Goal: Task Accomplishment & Management: Manage account settings

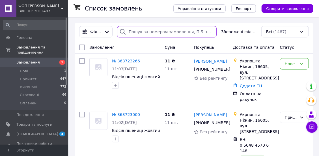
click at [154, 33] on input "search" at bounding box center [167, 31] width 100 height 11
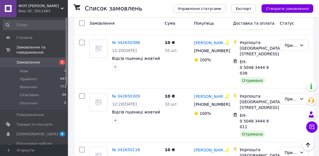
scroll to position [232, 0]
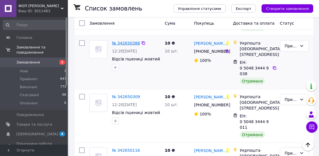
type input "сіроштан"
click at [130, 45] on span "№ 342650388" at bounding box center [126, 43] width 28 height 5
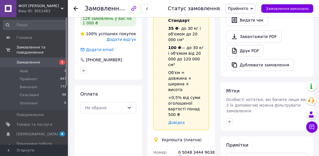
scroll to position [133, 0]
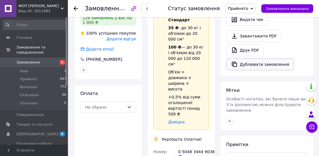
click at [240, 58] on button "Дублювати замовлення" at bounding box center [261, 64] width 68 height 12
click at [32, 67] on li "Нові 1" at bounding box center [35, 71] width 70 height 8
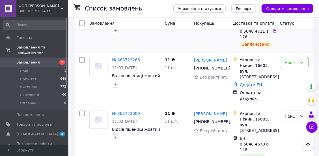
scroll to position [55, 0]
click at [128, 62] on link "№ 363723266" at bounding box center [126, 59] width 28 height 5
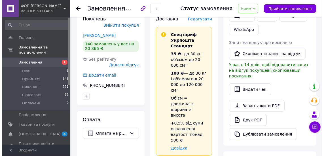
scroll to position [61, 0]
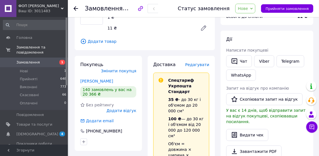
click at [196, 65] on span "Редагувати" at bounding box center [197, 64] width 24 height 5
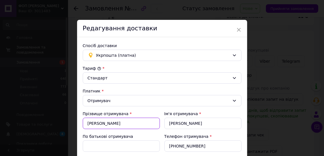
click at [129, 124] on input "Логінов" at bounding box center [121, 123] width 77 height 11
type input "Л"
type input "[PERSON_NAME]"
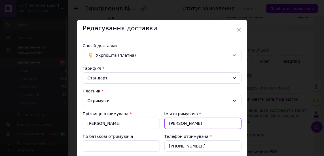
click at [194, 127] on input "Вячеслав" at bounding box center [202, 123] width 77 height 11
type input "В"
type input "[PERSON_NAME]"
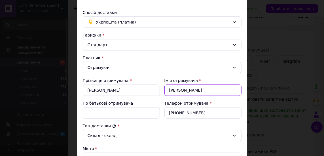
scroll to position [34, 0]
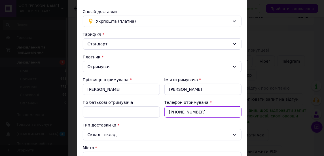
click at [210, 112] on input "+380978907474" at bounding box center [202, 111] width 77 height 11
type input "[PHONE_NUMBER]"
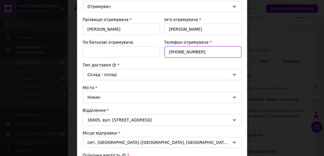
scroll to position [94, 0]
click at [123, 100] on div "Ніжин" at bounding box center [162, 96] width 159 height 11
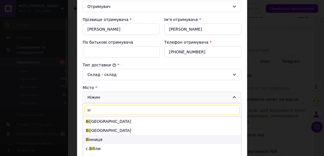
type input "ві"
click at [95, 139] on li "Ві нниця" at bounding box center [162, 139] width 158 height 9
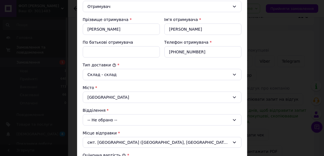
click at [117, 122] on div "-- Не обрано --" at bounding box center [162, 119] width 159 height 11
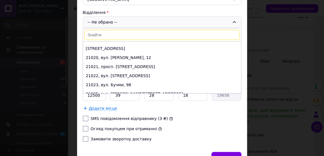
scroll to position [161, 0]
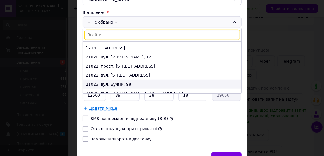
click at [110, 81] on li "21023, вул. Бучми, 98" at bounding box center [162, 84] width 158 height 9
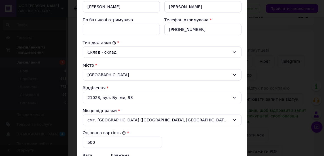
scroll to position [114, 0]
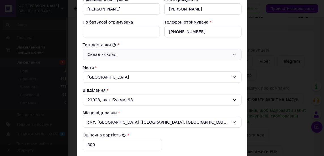
click at [232, 52] on icon at bounding box center [234, 54] width 5 height 5
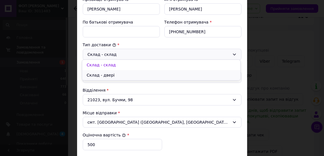
click at [116, 77] on li "Склад - двері" at bounding box center [161, 75] width 158 height 10
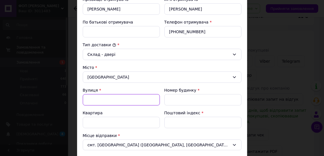
click at [99, 98] on input "Вулиця" at bounding box center [121, 99] width 77 height 11
type input "Театральна"
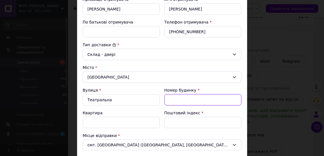
click at [182, 95] on input "Номер будинку" at bounding box center [202, 99] width 77 height 11
type input "11"
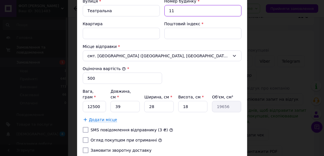
scroll to position [238, 0]
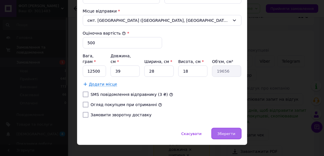
click at [224, 131] on span "Зберегти" at bounding box center [226, 133] width 18 height 4
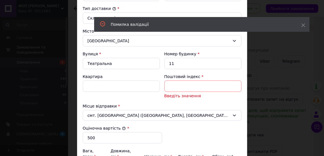
scroll to position [149, 0]
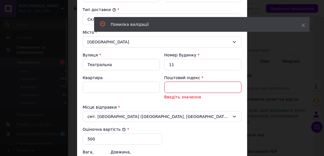
click at [181, 82] on input "Поштовий індекс" at bounding box center [202, 87] width 77 height 11
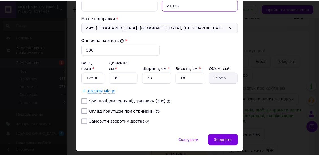
scroll to position [238, 0]
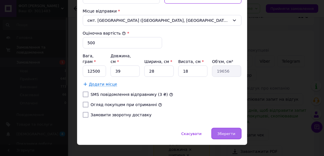
type input "21023"
click at [223, 131] on span "Зберегти" at bounding box center [226, 133] width 18 height 4
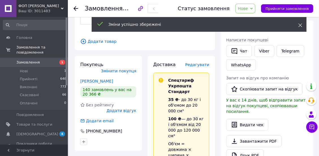
click at [300, 25] on use at bounding box center [301, 26] width 4 height 4
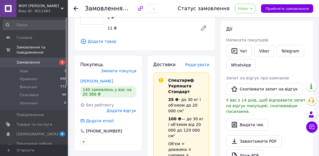
click at [248, 12] on span "Нове" at bounding box center [246, 9] width 20 height 10
click at [250, 18] on li "Прийнято" at bounding box center [249, 20] width 26 height 8
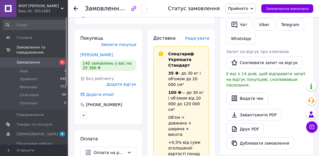
scroll to position [87, 0]
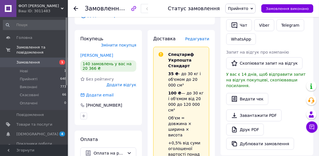
click at [123, 43] on span "Змінити покупця" at bounding box center [118, 45] width 35 height 5
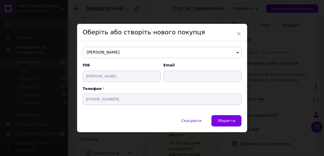
click at [147, 54] on span "Вячеслав Логинов" at bounding box center [162, 52] width 159 height 11
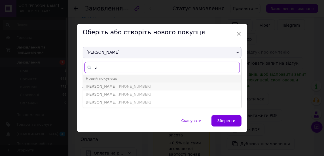
type input "сі"
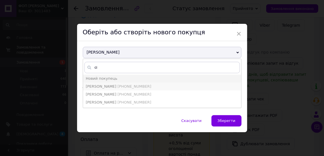
click at [110, 87] on span "Сіроштан Олександр" at bounding box center [101, 86] width 31 height 4
type input "Сіроштан Олександр"
type input "+380674142826"
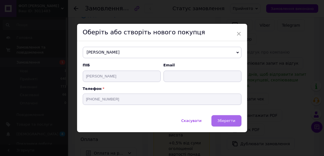
click at [222, 117] on button "Зберегти" at bounding box center [226, 120] width 30 height 11
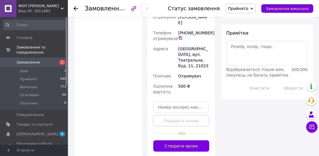
scroll to position [280, 0]
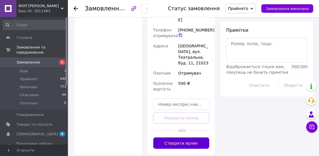
click at [198, 137] on button "Створити ярлик" at bounding box center [181, 142] width 56 height 11
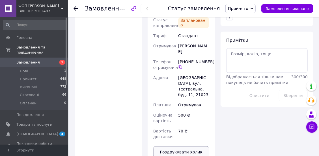
click at [188, 146] on button "Роздрукувати ярлик" at bounding box center [181, 151] width 56 height 11
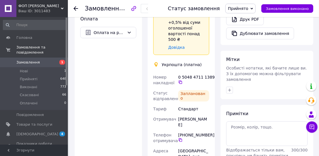
scroll to position [184, 0]
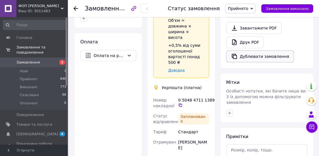
click at [250, 52] on button "Дублювати замовлення" at bounding box center [261, 56] width 68 height 12
click at [75, 8] on icon at bounding box center [76, 8] width 5 height 5
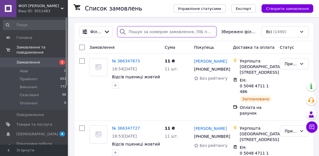
click at [145, 33] on input "search" at bounding box center [167, 31] width 100 height 11
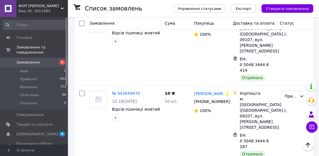
scroll to position [676, 0]
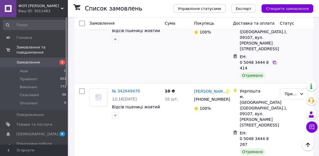
type input "сіроштан"
click at [119, 17] on span "№ 342649551" at bounding box center [126, 14] width 28 height 5
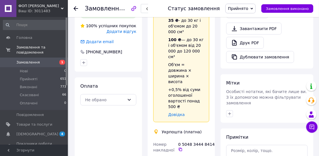
scroll to position [122, 0]
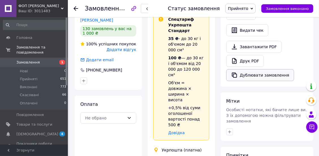
click at [241, 72] on button "Дублювати замовлення" at bounding box center [261, 75] width 68 height 12
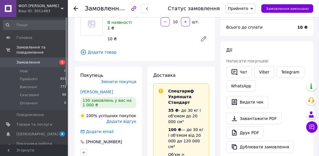
scroll to position [57, 0]
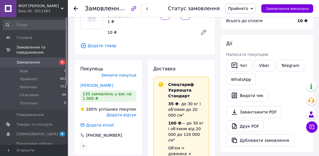
click at [76, 9] on div at bounding box center [79, 8] width 11 height 17
click at [76, 9] on icon at bounding box center [76, 8] width 5 height 5
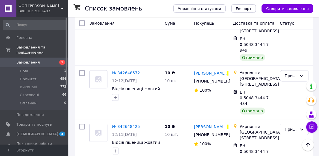
scroll to position [1303, 0]
click at [127, 71] on span "№ 342648572" at bounding box center [126, 73] width 28 height 5
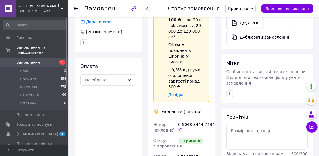
scroll to position [158, 0]
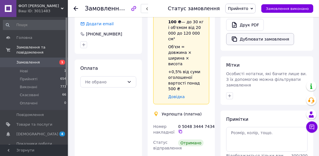
click at [256, 36] on button "Дублювати замовлення" at bounding box center [261, 39] width 68 height 12
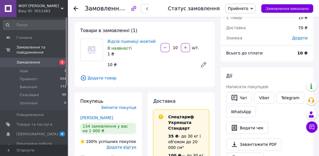
scroll to position [0, 0]
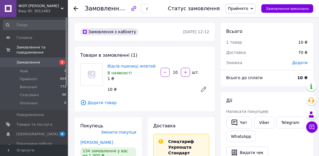
click at [76, 9] on icon at bounding box center [76, 8] width 5 height 5
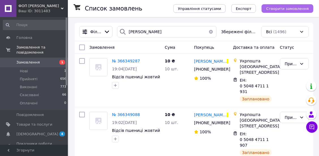
click at [289, 8] on span "Створити замовлення" at bounding box center [287, 9] width 43 height 4
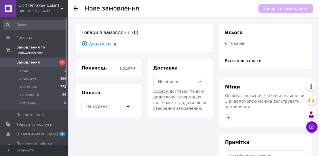
click at [130, 67] on span "Додати" at bounding box center [128, 68] width 16 height 5
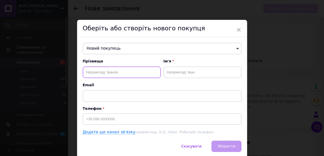
click at [120, 72] on input "text" at bounding box center [122, 72] width 78 height 11
click at [134, 50] on span "Новий покупець" at bounding box center [162, 48] width 159 height 11
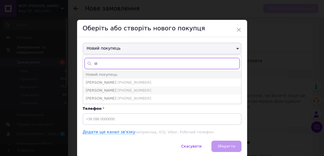
type input "сі"
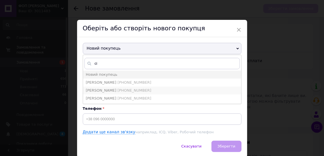
click at [118, 88] on span "[PHONE_NUMBER]" at bounding box center [135, 90] width 34 height 4
type input "[PERSON_NAME]"
type input "[PHONE_NUMBER]"
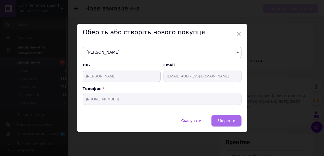
click at [225, 120] on span "Зберегти" at bounding box center [226, 120] width 18 height 4
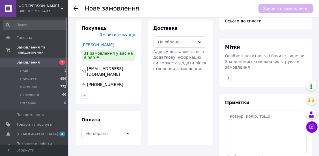
scroll to position [40, 0]
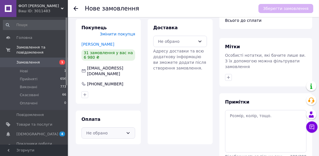
click at [126, 131] on icon at bounding box center [128, 133] width 5 height 5
click at [167, 114] on div "Доставка Не обрано Адресу доставки та всю додаткову інформацію ви зможете додат…" at bounding box center [180, 81] width 65 height 125
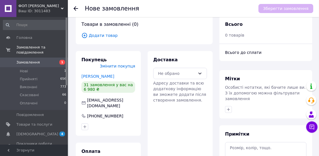
scroll to position [8, 0]
click at [169, 77] on div "Не обрано" at bounding box center [180, 73] width 54 height 11
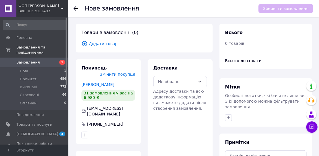
click at [98, 43] on span "Додати товар" at bounding box center [145, 43] width 126 height 6
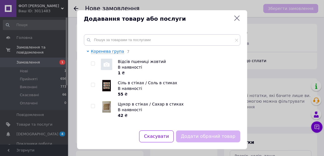
click at [108, 59] on img at bounding box center [106, 64] width 11 height 11
checkbox input "true"
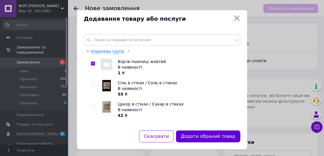
click at [212, 135] on button "Додати обраний товар" at bounding box center [208, 136] width 64 height 12
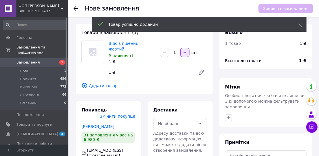
click at [184, 50] on icon "button" at bounding box center [185, 52] width 4 height 4
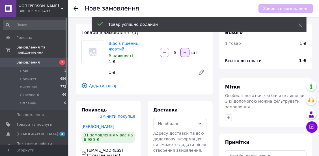
click at [184, 50] on icon "button" at bounding box center [185, 52] width 4 height 4
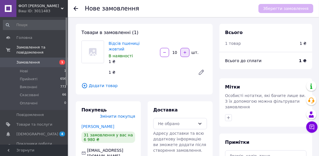
click at [184, 50] on icon "button" at bounding box center [185, 52] width 4 height 4
click at [165, 50] on icon "button" at bounding box center [165, 52] width 4 height 4
type input "10"
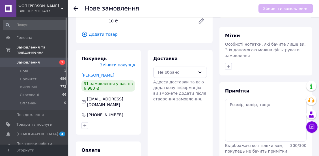
scroll to position [57, 0]
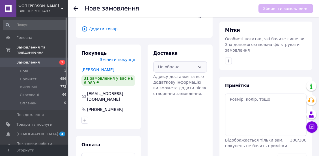
click at [191, 65] on div "Не обрано" at bounding box center [180, 66] width 54 height 11
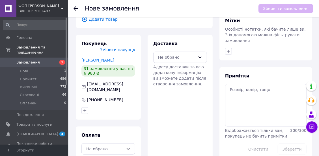
scroll to position [67, 0]
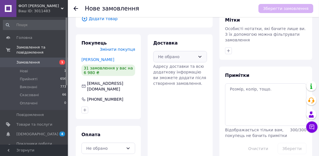
click at [199, 54] on icon at bounding box center [200, 56] width 5 height 5
click at [128, 146] on icon at bounding box center [128, 148] width 5 height 5
click at [145, 111] on div "Доставка Не обрано Адресу доставки та всю додаткову інформацію ви зможете додат…" at bounding box center [180, 96] width 72 height 125
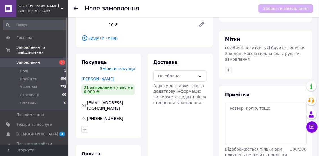
scroll to position [0, 0]
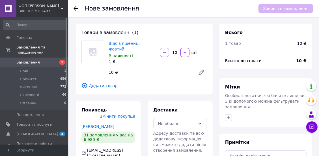
click at [76, 8] on icon at bounding box center [76, 8] width 5 height 5
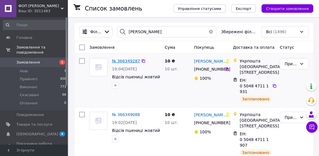
click at [130, 62] on span "№ 366349287" at bounding box center [126, 61] width 28 height 5
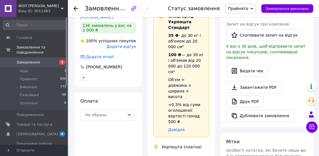
scroll to position [126, 0]
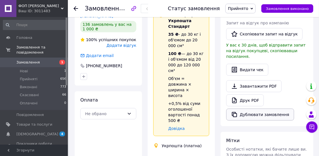
click at [243, 108] on button "Дублювати замовлення" at bounding box center [261, 114] width 68 height 12
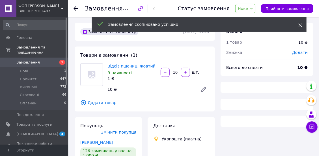
click at [300, 24] on icon at bounding box center [301, 25] width 4 height 4
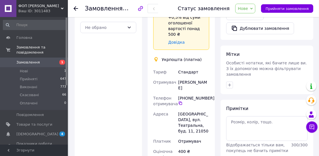
scroll to position [202, 0]
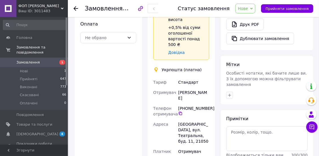
click at [248, 10] on span "Нове" at bounding box center [243, 8] width 10 height 5
click at [251, 18] on li "Прийнято" at bounding box center [249, 20] width 26 height 8
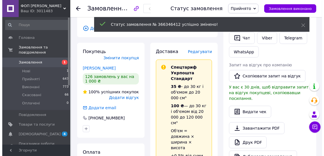
scroll to position [71, 0]
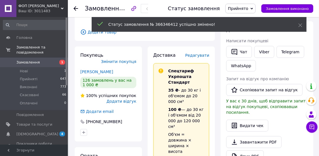
click at [202, 56] on span "Редагувати" at bounding box center [197, 55] width 24 height 5
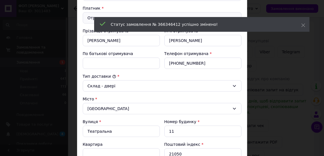
scroll to position [83, 0]
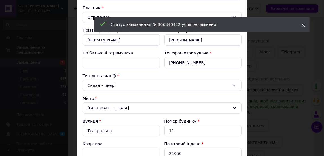
click at [303, 26] on icon at bounding box center [303, 25] width 4 height 4
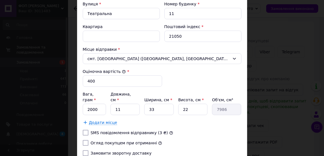
scroll to position [198, 0]
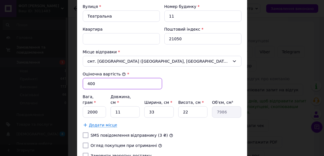
click at [102, 81] on input "400" at bounding box center [122, 83] width 79 height 11
type input "4"
type input "500"
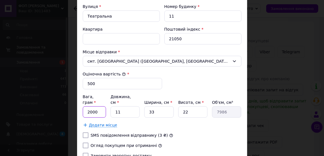
click at [97, 106] on input "2000" at bounding box center [95, 111] width 24 height 11
type input "2"
type input "12500"
click at [121, 106] on input "11" at bounding box center [124, 111] width 29 height 11
type input "1"
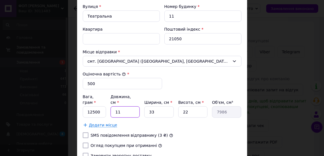
type input "726"
type input "3"
type input "2178"
type input "39"
type input "28314"
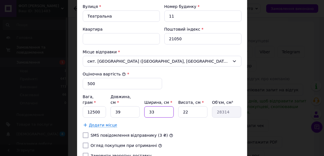
click at [154, 106] on input "33" at bounding box center [158, 111] width 29 height 11
type input "3"
type input "2574"
type input "2"
type input "1716"
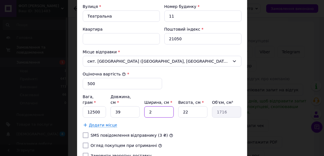
type input "28"
type input "24024"
click at [189, 106] on input "22" at bounding box center [192, 111] width 29 height 11
type input "2"
type input "2184"
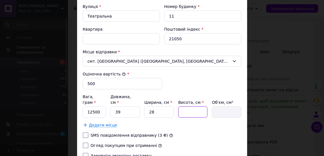
click at [189, 106] on input "Висота, см *" at bounding box center [192, 111] width 29 height 11
type input "19"
type input "20748"
click at [189, 106] on input "19" at bounding box center [192, 111] width 29 height 11
type input "1"
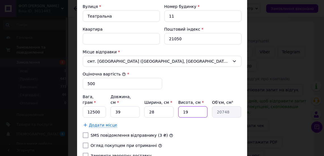
type input "1092"
type input "18"
type input "19656"
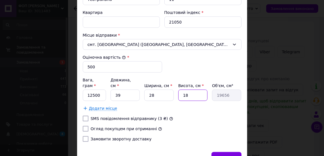
scroll to position [216, 0]
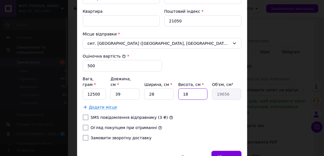
type input "18"
click at [99, 105] on span "Додати місце" at bounding box center [103, 107] width 28 height 5
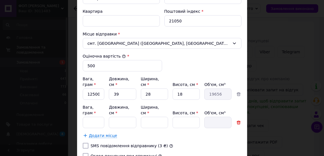
click at [237, 120] on icon at bounding box center [239, 122] width 4 height 4
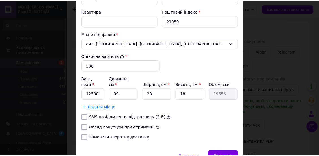
scroll to position [238, 0]
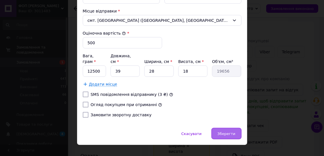
click at [229, 131] on span "Зберегти" at bounding box center [226, 133] width 18 height 4
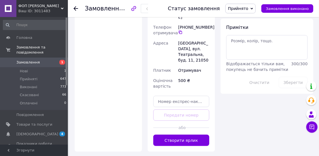
scroll to position [283, 0]
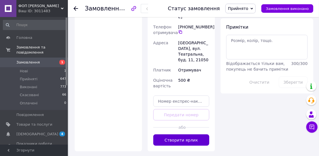
click at [187, 134] on button "Створити ярлик" at bounding box center [181, 139] width 56 height 11
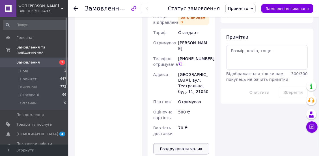
click at [191, 143] on button "Роздрукувати ярлик" at bounding box center [181, 148] width 56 height 11
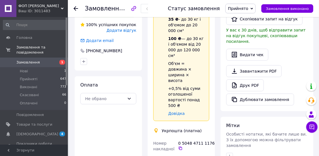
scroll to position [140, 0]
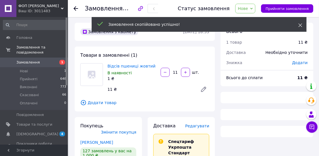
click at [300, 22] on span at bounding box center [301, 25] width 4 height 6
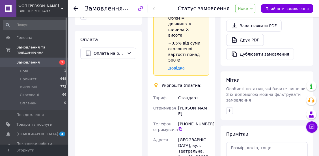
scroll to position [300, 0]
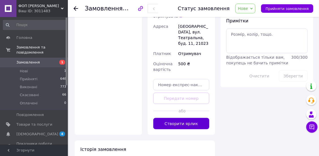
click at [184, 118] on button "Створити ярлик" at bounding box center [181, 123] width 56 height 11
click at [256, 11] on span "Нове" at bounding box center [246, 9] width 20 height 10
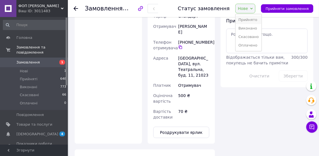
click at [257, 19] on li "Прийнято" at bounding box center [249, 20] width 26 height 8
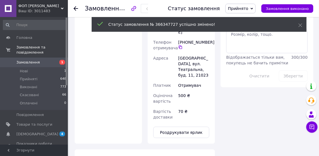
click at [178, 127] on button "Роздрукувати ярлик" at bounding box center [181, 132] width 56 height 11
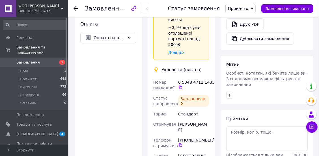
scroll to position [202, 0]
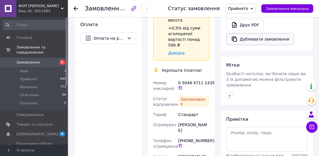
click at [248, 33] on button "Дублювати замовлення" at bounding box center [261, 39] width 68 height 12
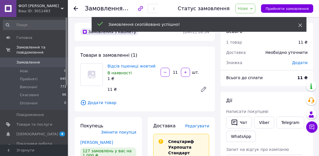
click at [302, 25] on div "Замовлення скопійовано успішно!" at bounding box center [199, 24] width 215 height 15
click at [302, 25] on icon at bounding box center [301, 25] width 4 height 4
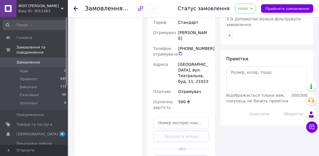
scroll to position [270, 0]
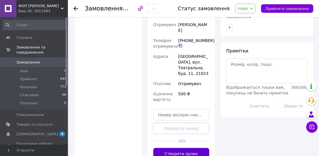
click at [187, 148] on button "Створити ярлик" at bounding box center [181, 153] width 56 height 11
click at [248, 8] on span "Нове" at bounding box center [243, 8] width 10 height 5
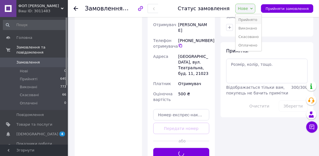
click at [249, 18] on li "Прийнято" at bounding box center [249, 20] width 26 height 8
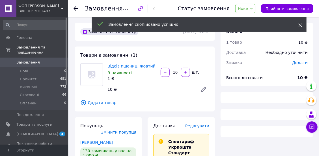
click at [302, 25] on icon at bounding box center [301, 25] width 4 height 4
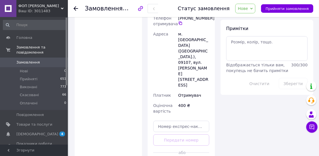
scroll to position [303, 0]
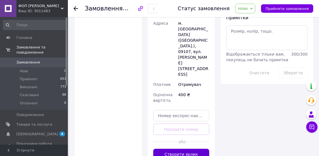
click at [196, 149] on button "Створити ярлик" at bounding box center [181, 154] width 56 height 11
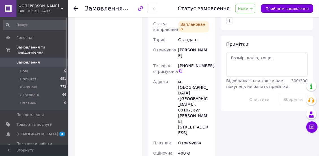
scroll to position [275, 0]
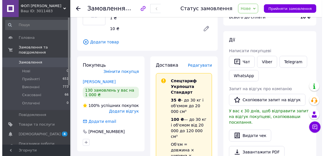
scroll to position [54, 0]
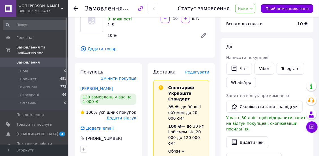
click at [202, 74] on span "Редагувати" at bounding box center [197, 72] width 24 height 5
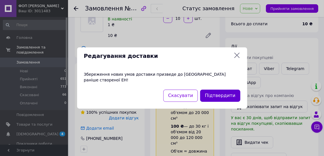
click at [212, 92] on button "Підтвердити" at bounding box center [220, 95] width 40 height 12
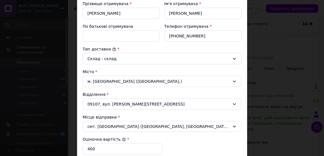
scroll to position [158, 0]
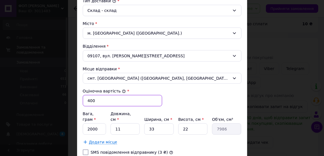
click at [103, 99] on input "400" at bounding box center [122, 100] width 79 height 11
type input "4"
type input "500"
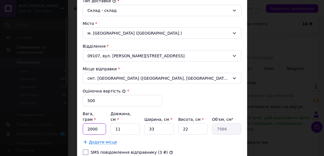
click at [97, 123] on input "2000" at bounding box center [95, 128] width 24 height 11
type input "2"
type input "12500"
click at [118, 123] on input "11" at bounding box center [124, 128] width 29 height 11
type input "1"
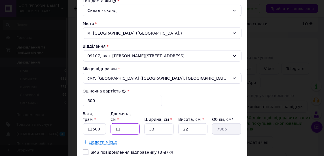
type input "726"
type input "3"
type input "2178"
type input "39"
type input "28314"
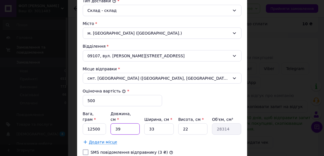
type input "39"
click at [157, 123] on input "33" at bounding box center [158, 128] width 29 height 11
type input "3"
type input "2574"
type input "2"
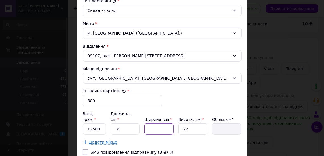
type input "1716"
type input "28"
type input "24024"
type input "28"
click at [188, 123] on input "22" at bounding box center [192, 128] width 29 height 11
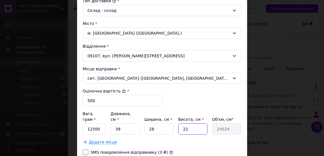
type input "2"
type input "2184"
type input "1"
type input "1092"
type input "18"
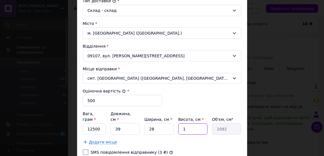
type input "19656"
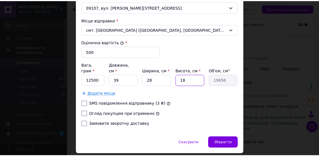
scroll to position [207, 0]
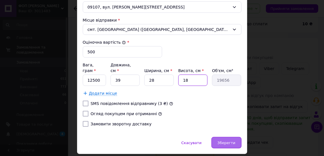
type input "18"
click at [223, 140] on span "Зберегти" at bounding box center [226, 142] width 18 height 4
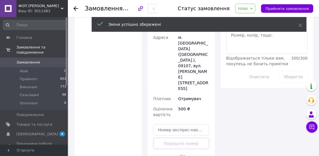
scroll to position [290, 0]
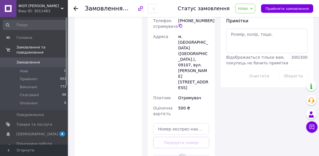
click at [255, 11] on span "Нове" at bounding box center [246, 9] width 20 height 10
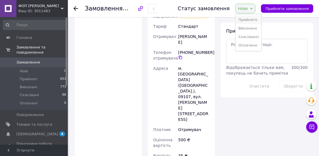
click at [255, 21] on li "Прийнято" at bounding box center [249, 20] width 26 height 8
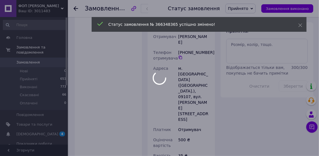
click at [194, 130] on div at bounding box center [159, 78] width 319 height 156
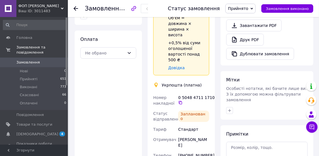
scroll to position [185, 0]
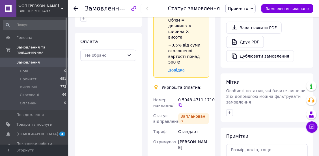
click at [251, 50] on button "Дублювати замовлення" at bounding box center [261, 56] width 68 height 12
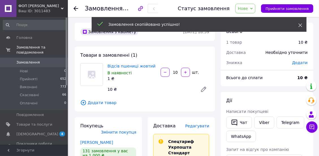
click at [301, 23] on icon at bounding box center [301, 25] width 4 height 4
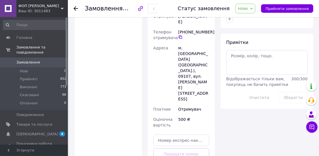
scroll to position [278, 0]
click at [247, 8] on span "Нове" at bounding box center [243, 8] width 10 height 5
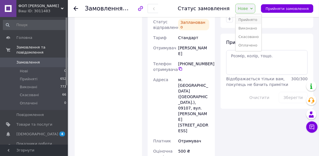
click at [248, 18] on li "Прийнято" at bounding box center [249, 20] width 26 height 8
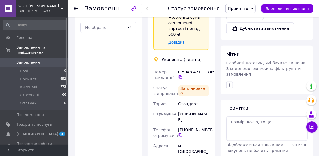
scroll to position [186, 0]
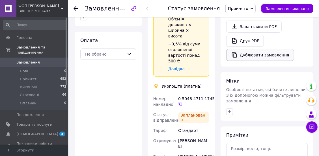
click at [243, 49] on button "Дублювати замовлення" at bounding box center [261, 55] width 68 height 12
click at [263, 49] on button "Дублювати замовлення" at bounding box center [261, 55] width 68 height 12
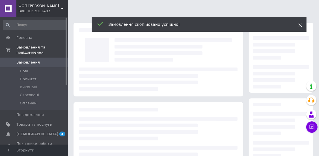
click at [301, 24] on icon at bounding box center [301, 25] width 4 height 4
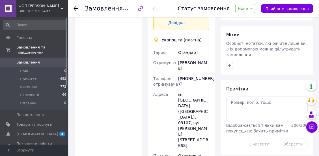
scroll to position [283, 0]
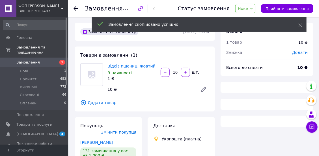
click at [303, 24] on div "Замовлення скопійовано успішно!" at bounding box center [199, 24] width 215 height 15
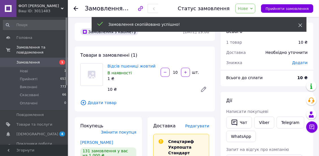
click at [302, 24] on use at bounding box center [301, 26] width 4 height 4
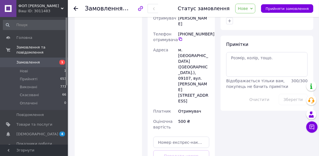
scroll to position [277, 0]
click at [248, 11] on span "Нове" at bounding box center [243, 8] width 10 height 5
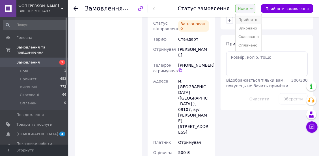
click at [251, 19] on li "Прийнято" at bounding box center [249, 20] width 26 height 8
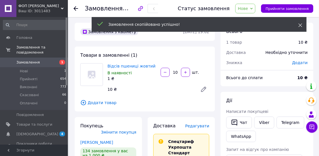
click at [299, 25] on icon at bounding box center [301, 25] width 4 height 4
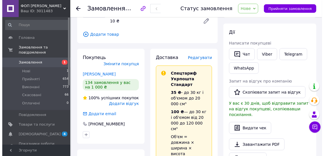
scroll to position [70, 0]
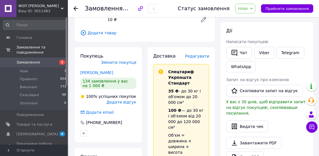
click at [198, 58] on span "Редагувати" at bounding box center [197, 56] width 24 height 5
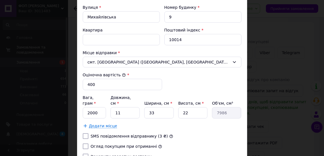
scroll to position [197, 0]
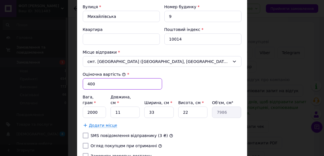
click at [101, 83] on input "400" at bounding box center [122, 83] width 79 height 11
type input "4"
type input "500"
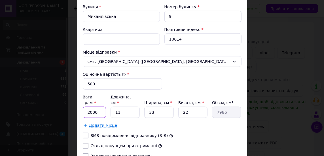
click at [94, 108] on input "2000" at bounding box center [95, 111] width 24 height 11
type input "2"
type input "12500"
click at [125, 106] on input "11" at bounding box center [124, 111] width 29 height 11
type input "1"
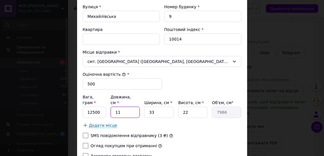
type input "726"
type input "3"
type input "2178"
type input "39"
type input "28314"
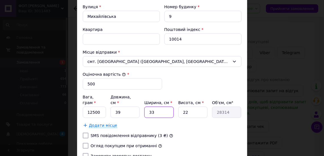
click at [154, 106] on input "33" at bounding box center [158, 111] width 29 height 11
type input "3"
type input "2574"
type input "2"
type input "1716"
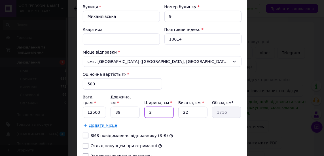
type input "28"
type input "24024"
click at [192, 106] on input "22" at bounding box center [192, 111] width 29 height 11
type input "2"
type input "2184"
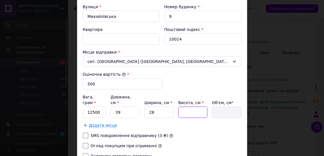
type input "1"
type input "1092"
type input "18"
type input "19656"
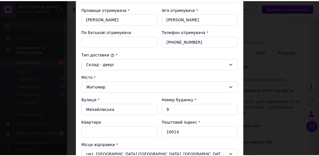
scroll to position [238, 0]
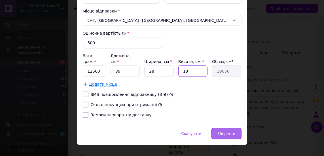
type input "18"
click at [225, 131] on span "Зберегти" at bounding box center [226, 133] width 18 height 4
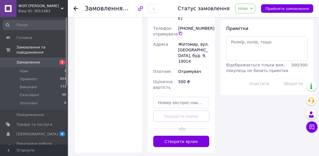
scroll to position [284, 0]
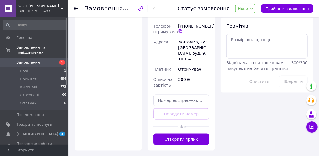
click at [202, 133] on button "Створити ярлик" at bounding box center [181, 138] width 56 height 11
click at [248, 8] on span "Нове" at bounding box center [243, 8] width 10 height 5
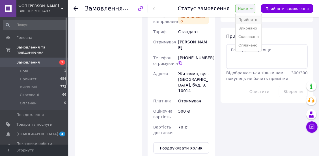
click at [253, 18] on li "Прийнято" at bounding box center [249, 20] width 26 height 8
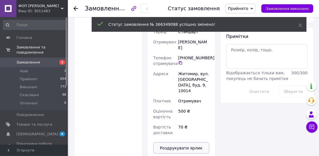
click at [191, 142] on button "Роздрукувати ярлик" at bounding box center [181, 147] width 56 height 11
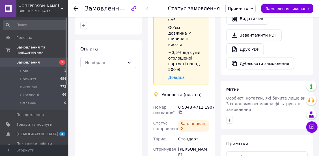
scroll to position [174, 0]
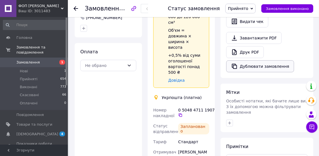
click at [251, 60] on button "Дублювати замовлення" at bounding box center [261, 66] width 68 height 12
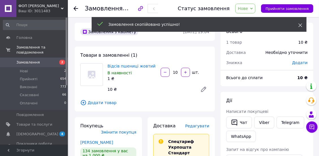
click at [299, 24] on use at bounding box center [301, 26] width 4 height 4
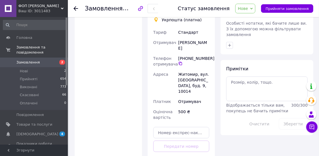
scroll to position [300, 0]
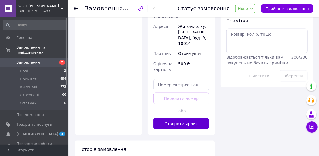
click at [202, 118] on button "Створити ярлик" at bounding box center [181, 123] width 56 height 11
click at [248, 8] on span "Нове" at bounding box center [243, 8] width 10 height 5
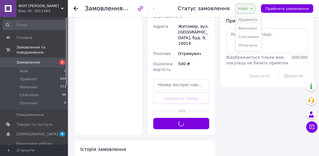
click at [254, 18] on li "Прийнято" at bounding box center [249, 20] width 26 height 8
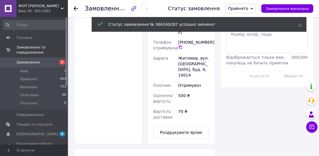
click at [193, 127] on button "Роздрукувати ярлик" at bounding box center [181, 132] width 56 height 11
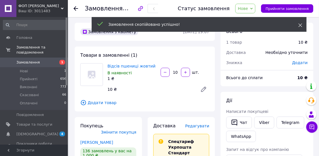
click at [299, 25] on icon at bounding box center [301, 25] width 4 height 4
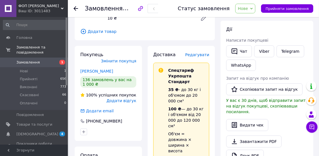
scroll to position [71, 0]
click at [123, 59] on span "Змінити покупця" at bounding box center [118, 61] width 35 height 5
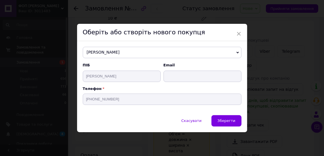
click at [129, 54] on span "[PERSON_NAME]" at bounding box center [162, 52] width 159 height 11
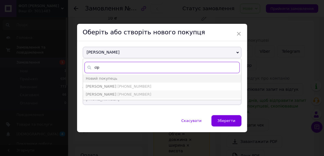
type input "сір"
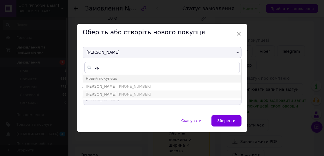
click at [106, 93] on span "[PERSON_NAME]" at bounding box center [101, 94] width 31 height 4
type input "[PERSON_NAME]"
type input "[EMAIL_ADDRESS][DOMAIN_NAME]"
type input "[PHONE_NUMBER]"
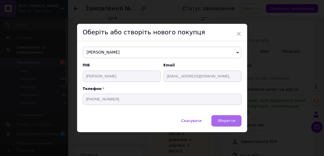
click at [217, 117] on button "Зберегти" at bounding box center [226, 120] width 30 height 11
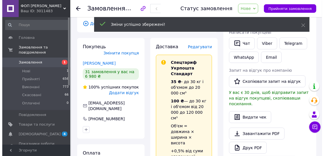
scroll to position [63, 0]
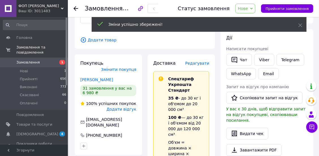
click at [198, 63] on span "Редагувати" at bounding box center [197, 63] width 24 height 5
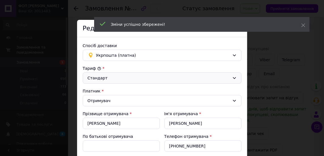
scroll to position [40, 0]
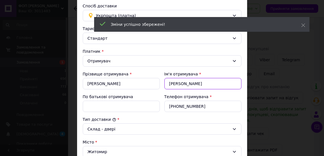
click at [196, 86] on input "Олександр" at bounding box center [202, 83] width 77 height 11
type input "О"
type input "г"
type input "[PERSON_NAME]"
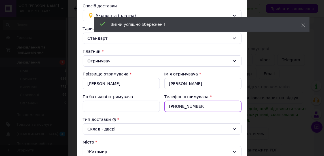
click at [204, 107] on input "+380674142826" at bounding box center [202, 106] width 77 height 11
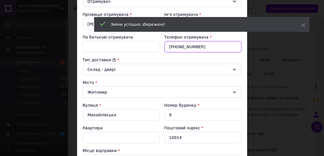
scroll to position [99, 0]
type input "[PHONE_NUMBER]"
click at [232, 90] on icon at bounding box center [234, 92] width 5 height 5
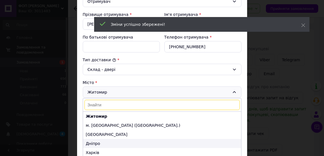
scroll to position [64, 0]
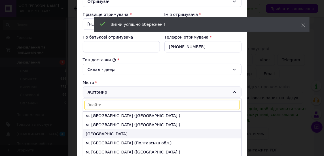
click at [120, 132] on li "[GEOGRAPHIC_DATA]" at bounding box center [162, 133] width 158 height 9
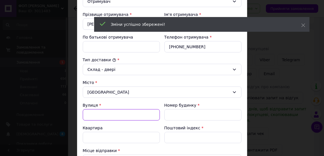
click at [116, 112] on input "Вулиця" at bounding box center [121, 114] width 77 height 11
type input "г"
type input "[PERSON_NAME]"
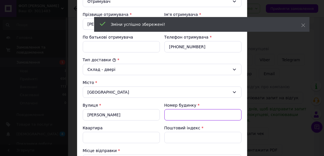
click at [184, 113] on input "Номер будинку" at bounding box center [202, 114] width 77 height 11
type input "70"
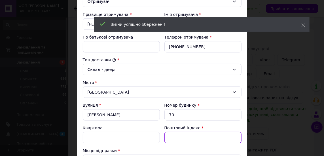
click at [184, 138] on input "Поштовий індекс" at bounding box center [202, 137] width 77 height 11
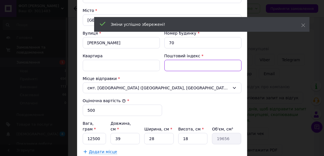
scroll to position [238, 0]
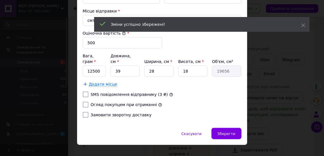
click at [233, 131] on span "Зберегти" at bounding box center [226, 133] width 18 height 4
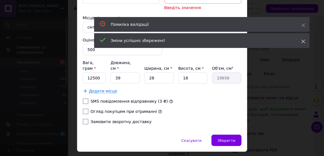
click at [302, 42] on icon at bounding box center [303, 41] width 4 height 4
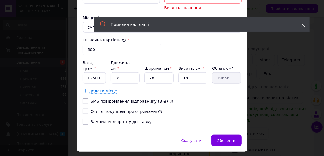
click at [302, 26] on use at bounding box center [303, 26] width 4 height 4
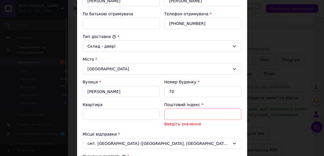
scroll to position [114, 0]
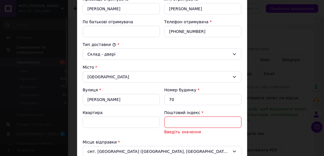
click at [184, 120] on input "Поштовий індекс" at bounding box center [202, 121] width 77 height 11
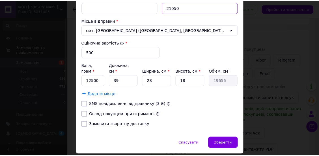
scroll to position [238, 0]
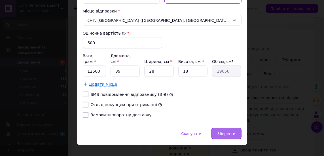
type input "21050"
click at [222, 131] on span "Зберегти" at bounding box center [226, 133] width 18 height 4
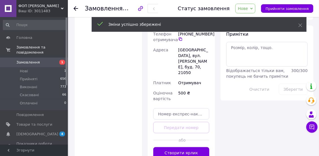
scroll to position [290, 0]
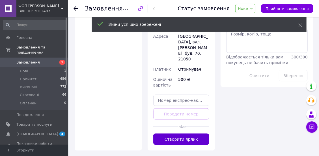
click at [197, 133] on button "Створити ярлик" at bounding box center [181, 138] width 56 height 11
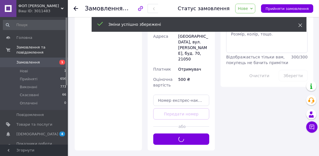
click at [299, 23] on icon at bounding box center [301, 25] width 4 height 4
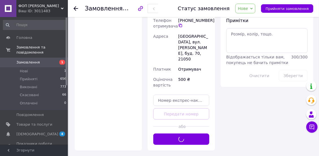
click at [248, 11] on span "Нове" at bounding box center [246, 9] width 20 height 10
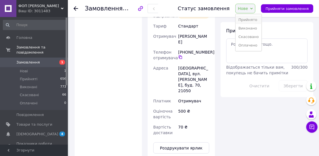
click at [251, 22] on li "Прийнято" at bounding box center [249, 20] width 26 height 8
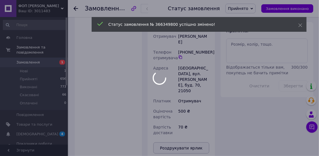
click at [182, 115] on div at bounding box center [159, 78] width 319 height 156
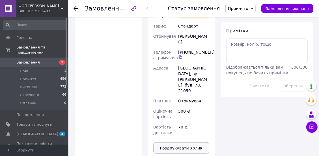
click at [182, 142] on button "Роздрукувати ярлик" at bounding box center [181, 147] width 56 height 11
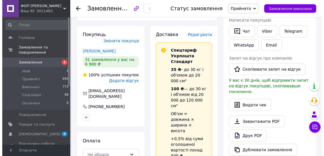
scroll to position [91, 0]
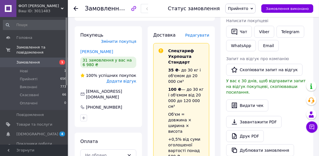
click at [202, 35] on span "Редагувати" at bounding box center [197, 35] width 24 height 5
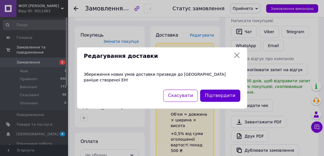
click at [217, 91] on button "Підтвердити" at bounding box center [220, 95] width 40 height 12
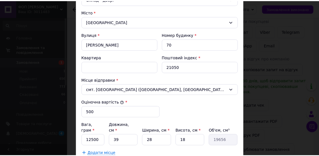
scroll to position [238, 0]
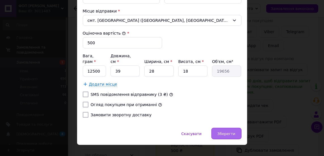
click at [222, 131] on span "Зберегти" at bounding box center [226, 133] width 18 height 4
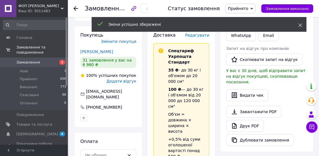
click at [300, 25] on use at bounding box center [301, 26] width 4 height 4
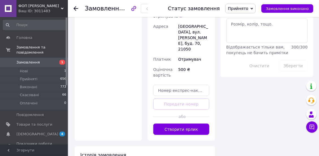
scroll to position [301, 0]
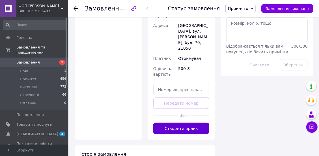
click at [196, 123] on button "Створити ярлик" at bounding box center [181, 128] width 56 height 11
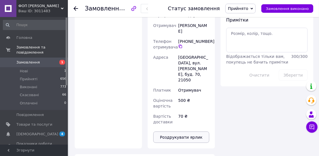
click at [190, 131] on button "Роздрукувати ярлик" at bounding box center [181, 136] width 56 height 11
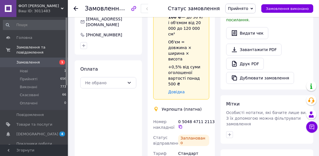
scroll to position [164, 0]
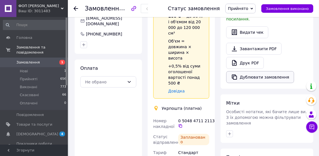
click at [241, 71] on button "Дублювати замовлення" at bounding box center [261, 77] width 68 height 12
click at [248, 71] on button "Дублювати замовлення" at bounding box center [261, 77] width 68 height 12
click at [242, 71] on button "Дублювати замовлення" at bounding box center [261, 77] width 68 height 12
click at [247, 71] on button "Дублювати замовлення" at bounding box center [261, 77] width 68 height 12
click at [270, 71] on button "Дублювати замовлення" at bounding box center [261, 77] width 68 height 12
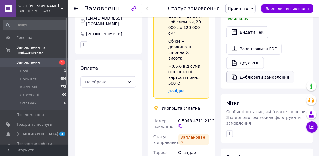
click at [253, 71] on button "Дублювати замовлення" at bounding box center [261, 77] width 68 height 12
click at [246, 72] on button "Дублювати замовлення" at bounding box center [261, 77] width 68 height 12
click at [250, 71] on button "Дублювати замовлення" at bounding box center [261, 77] width 68 height 12
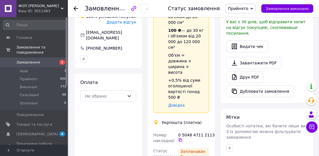
scroll to position [148, 0]
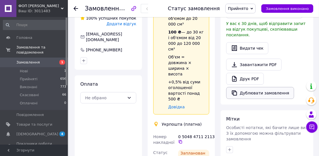
click at [246, 87] on button "Дублювати замовлення" at bounding box center [261, 93] width 68 height 12
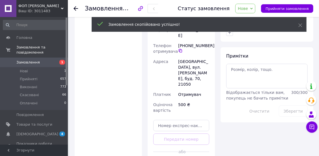
scroll to position [266, 0]
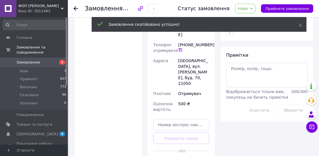
click at [298, 24] on div "Замовлення скопійовано успішно!" at bounding box center [199, 24] width 215 height 15
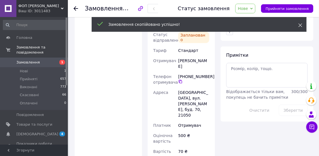
click at [299, 24] on icon at bounding box center [301, 25] width 4 height 4
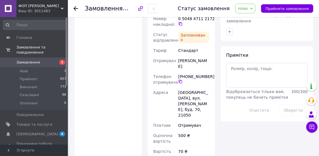
click at [255, 11] on span "Нове" at bounding box center [246, 9] width 20 height 10
click at [257, 24] on li "Виконано" at bounding box center [249, 28] width 26 height 8
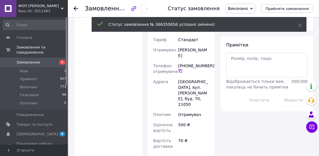
scroll to position [255, 0]
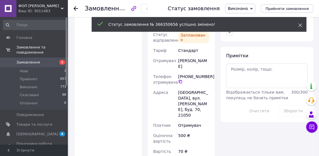
click at [301, 25] on icon at bounding box center [301, 25] width 4 height 4
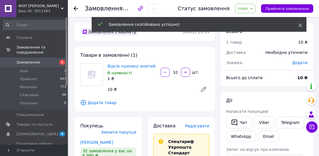
click at [301, 24] on use at bounding box center [301, 26] width 4 height 4
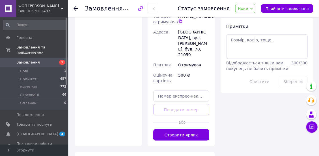
scroll to position [294, 0]
click at [197, 129] on button "Створити ярлик" at bounding box center [181, 134] width 56 height 11
click at [249, 11] on span "Нове" at bounding box center [246, 9] width 20 height 10
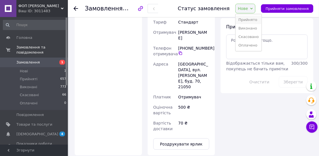
click at [249, 18] on li "Прийнято" at bounding box center [249, 20] width 26 height 8
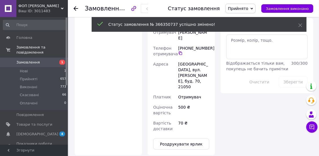
click at [193, 138] on button "Роздрукувати ярлик" at bounding box center [181, 143] width 56 height 11
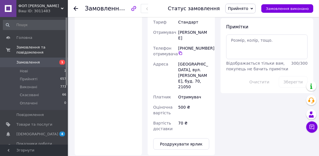
scroll to position [283, 0]
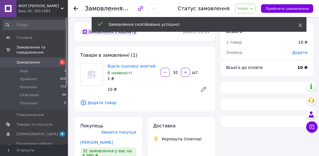
click at [301, 24] on icon at bounding box center [301, 25] width 4 height 4
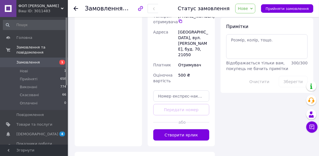
scroll to position [294, 0]
click at [188, 129] on button "Створити ярлик" at bounding box center [181, 134] width 56 height 11
click at [248, 11] on span "Нове" at bounding box center [243, 8] width 10 height 5
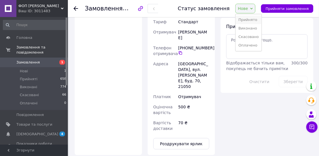
click at [250, 21] on li "Прийнято" at bounding box center [249, 20] width 26 height 8
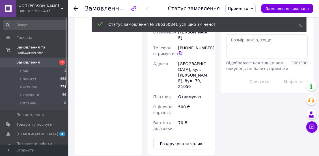
click at [189, 138] on button "Роздрукувати ярлик" at bounding box center [181, 143] width 56 height 11
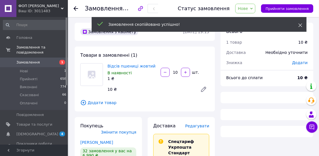
click at [299, 22] on span at bounding box center [301, 25] width 4 height 6
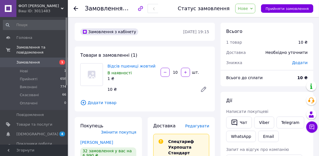
click at [248, 9] on span "Нове" at bounding box center [243, 8] width 10 height 5
click at [252, 19] on li "Прийнято" at bounding box center [249, 20] width 26 height 8
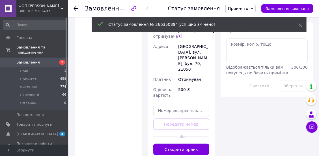
scroll to position [282, 0]
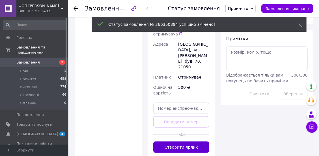
click at [189, 141] on button "Створити ярлик" at bounding box center [181, 146] width 56 height 11
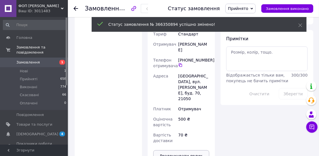
click at [189, 150] on button "Роздрукувати ярлик" at bounding box center [181, 155] width 56 height 11
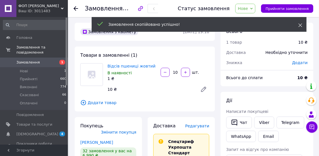
click at [301, 24] on icon at bounding box center [301, 25] width 4 height 4
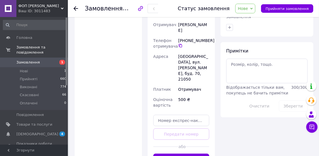
scroll to position [294, 0]
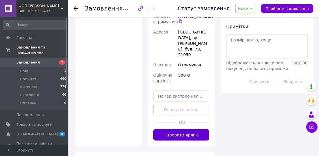
click at [182, 129] on button "Створити ярлик" at bounding box center [181, 134] width 56 height 11
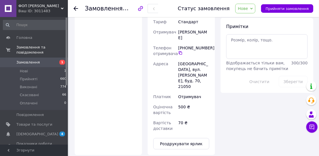
click at [248, 11] on span "Нове" at bounding box center [246, 9] width 20 height 10
click at [249, 18] on li "Прийнято" at bounding box center [249, 20] width 26 height 8
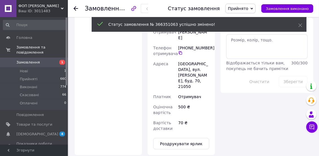
click at [183, 138] on button "Роздрукувати ярлик" at bounding box center [181, 143] width 56 height 11
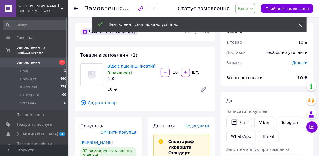
click at [300, 24] on icon at bounding box center [301, 25] width 4 height 4
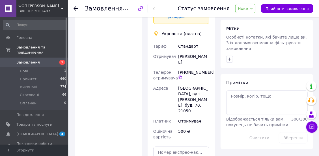
scroll to position [291, 0]
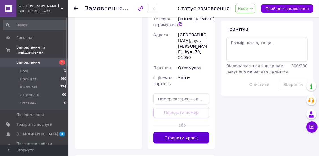
click at [189, 132] on button "Створити ярлик" at bounding box center [181, 137] width 56 height 11
click at [248, 8] on span "Нове" at bounding box center [243, 8] width 10 height 5
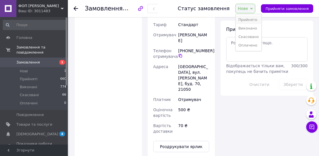
click at [249, 18] on li "Прийнято" at bounding box center [249, 20] width 26 height 8
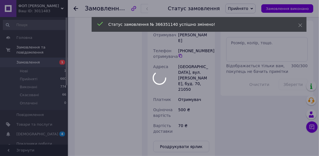
click at [185, 114] on div at bounding box center [159, 78] width 319 height 156
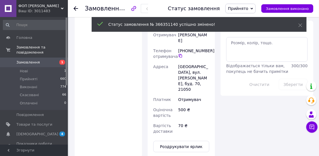
click at [185, 141] on button "Роздрукувати ярлик" at bounding box center [181, 146] width 56 height 11
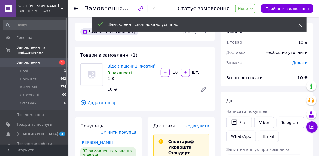
click at [300, 24] on use at bounding box center [301, 26] width 4 height 4
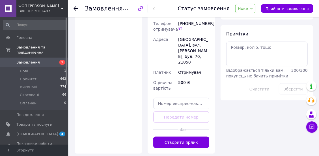
scroll to position [288, 0]
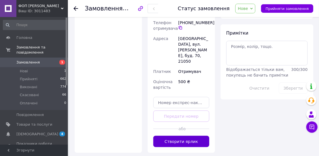
click at [196, 136] on button "Створити ярлик" at bounding box center [181, 141] width 56 height 11
click at [248, 9] on span "Нове" at bounding box center [243, 8] width 10 height 5
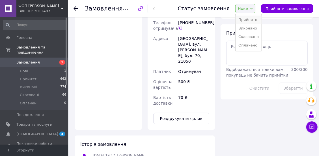
click at [251, 18] on li "Прийнято" at bounding box center [249, 20] width 26 height 8
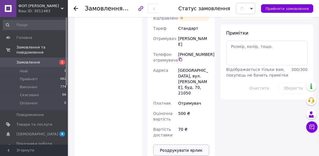
click at [186, 144] on button "Роздрукувати ярлик" at bounding box center [181, 149] width 56 height 11
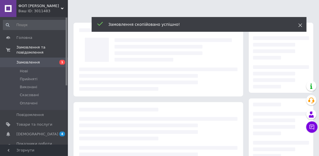
click at [300, 25] on use at bounding box center [301, 26] width 4 height 4
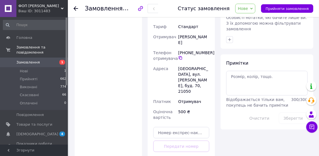
scroll to position [258, 0]
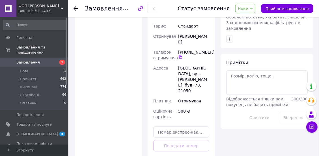
click at [246, 8] on span "Нове" at bounding box center [243, 8] width 10 height 5
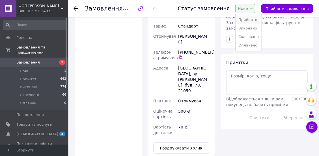
click at [248, 19] on li "Прийнято" at bounding box center [249, 20] width 26 height 8
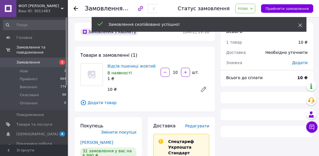
click at [301, 24] on icon at bounding box center [301, 25] width 4 height 4
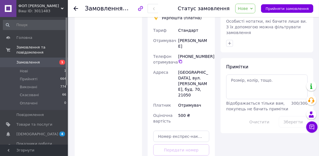
scroll to position [294, 0]
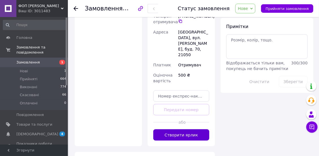
click at [199, 129] on button "Створити ярлик" at bounding box center [181, 134] width 56 height 11
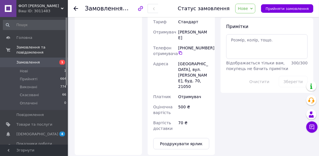
click at [248, 5] on span "Нове" at bounding box center [246, 9] width 20 height 10
click at [248, 21] on li "Прийнято" at bounding box center [249, 20] width 26 height 8
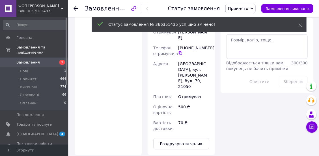
click at [194, 138] on button "Роздрукувати ярлик" at bounding box center [181, 143] width 56 height 11
